Goal: Information Seeking & Learning: Learn about a topic

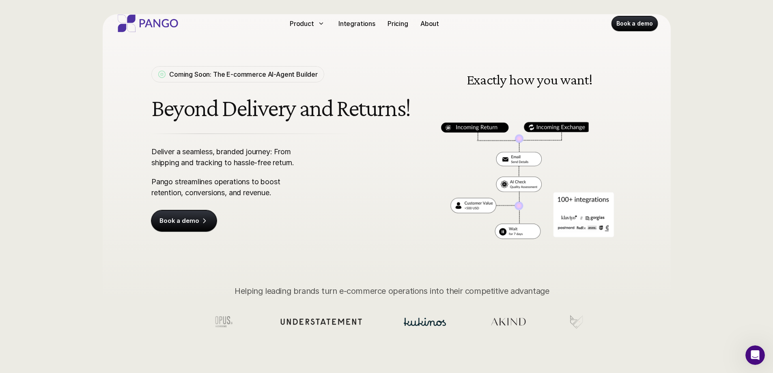
scroll to position [81, 0]
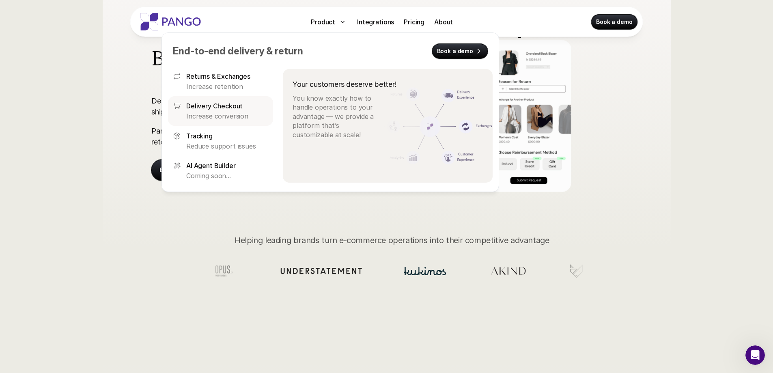
click at [210, 113] on p "Increase conversion" at bounding box center [227, 116] width 82 height 9
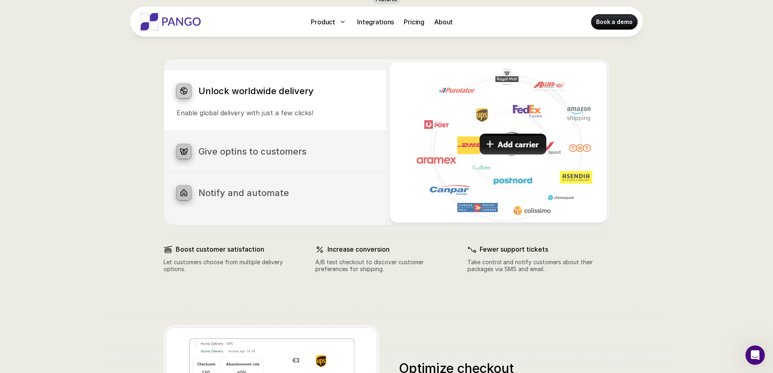
scroll to position [572, 0]
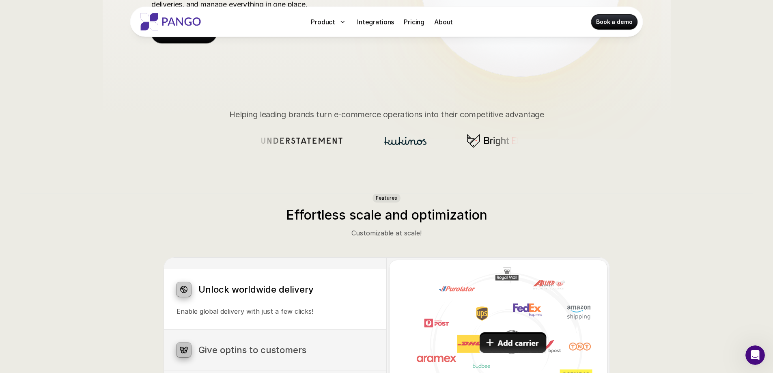
scroll to position [166, 0]
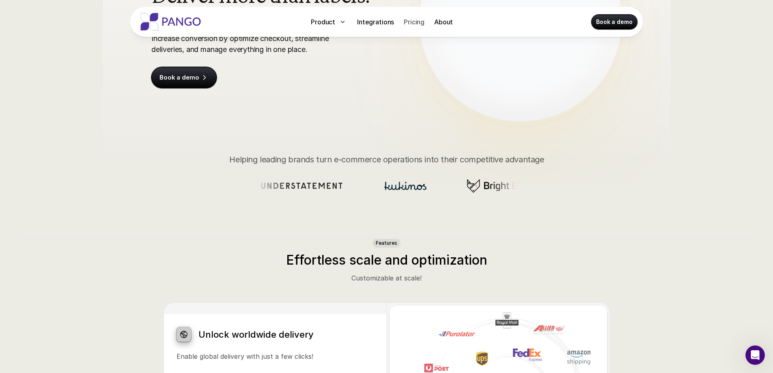
click at [421, 24] on p "Pricing" at bounding box center [414, 22] width 21 height 10
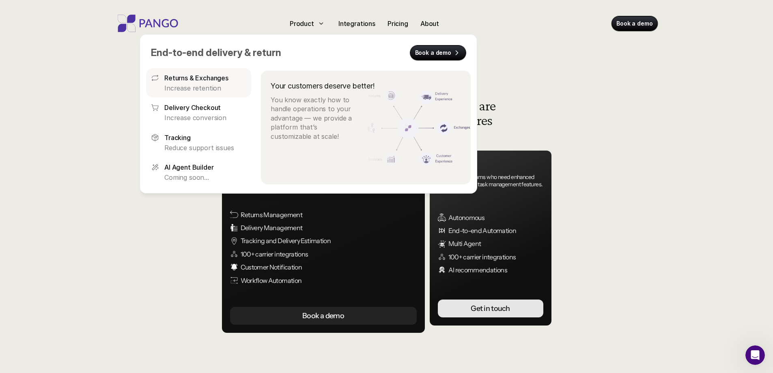
click at [206, 83] on div "Returns & Exchanges Increase retention" at bounding box center [205, 82] width 82 height 19
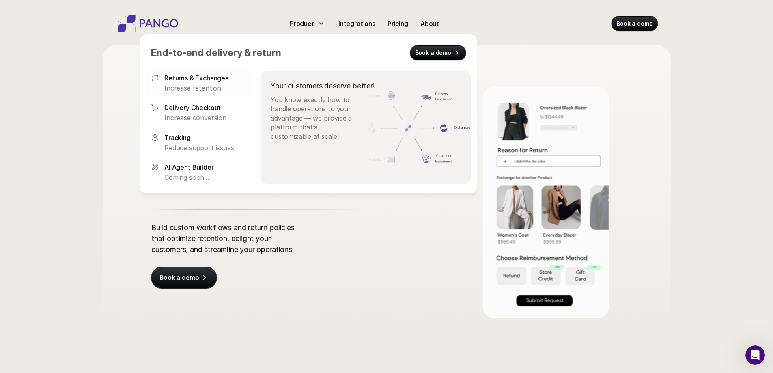
click at [194, 108] on p "Delivery Checkout" at bounding box center [192, 108] width 56 height 10
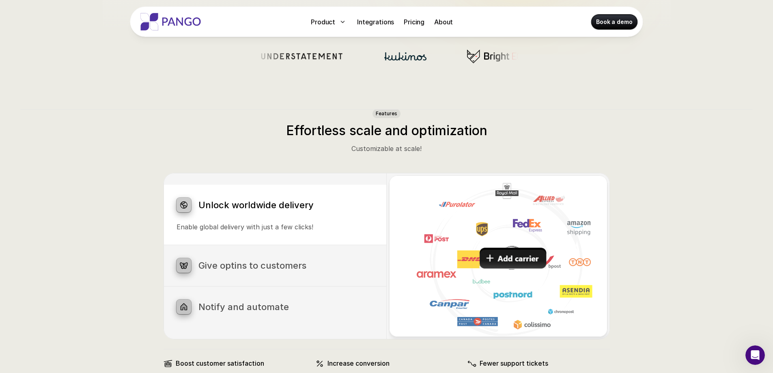
scroll to position [369, 0]
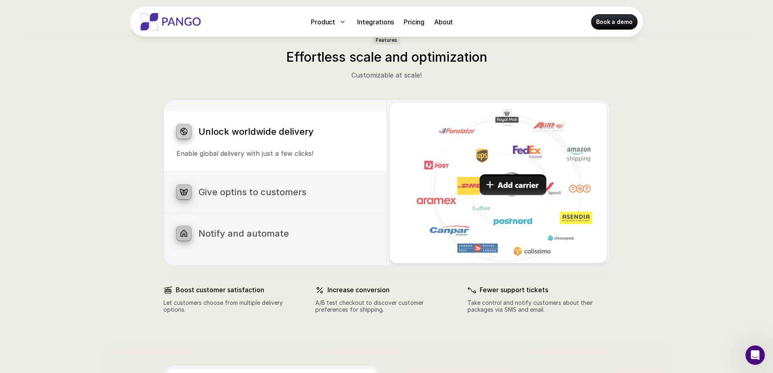
click at [226, 194] on h3 "Give optins to customers" at bounding box center [286, 192] width 175 height 11
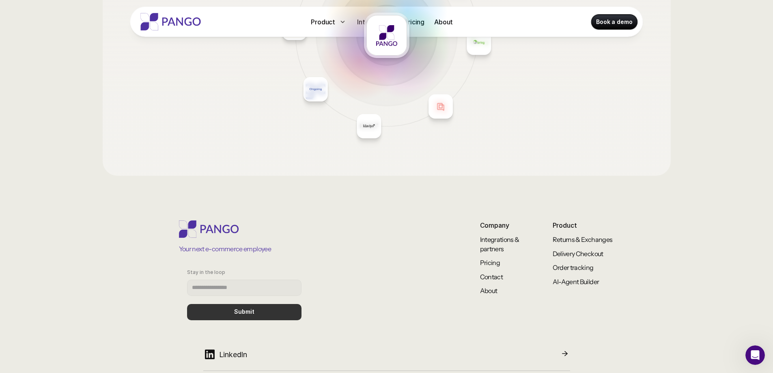
scroll to position [1354, 0]
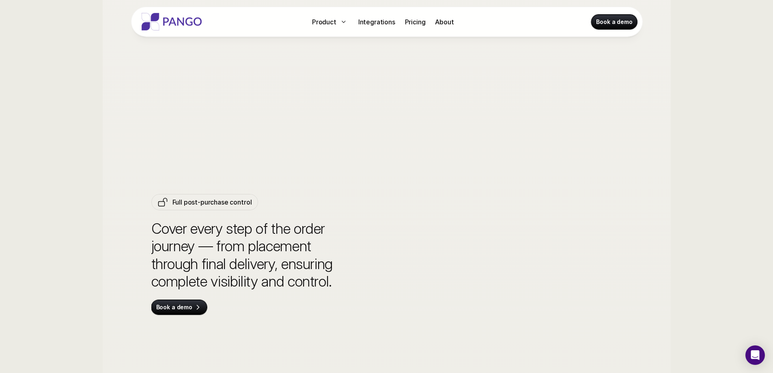
scroll to position [3474, 0]
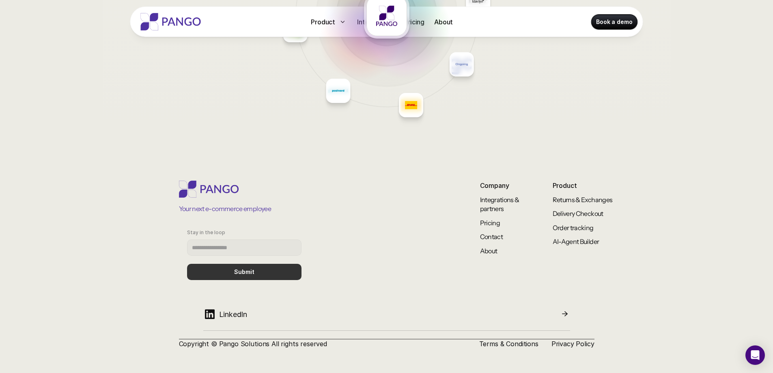
click at [234, 319] on p "LinkedIn" at bounding box center [233, 314] width 28 height 11
